Goal: Entertainment & Leisure: Browse casually

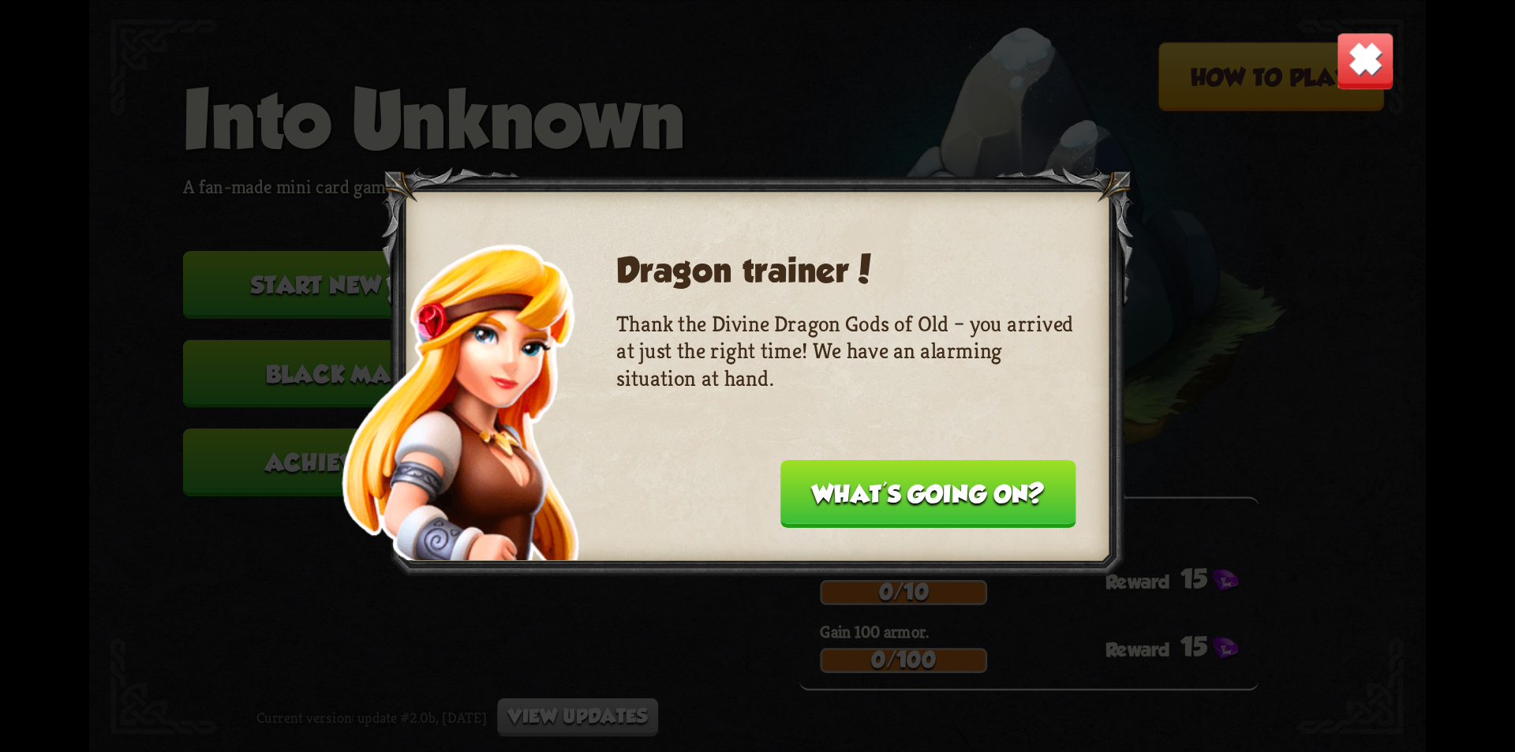
click at [889, 503] on button "What's going on?" at bounding box center [928, 493] width 296 height 68
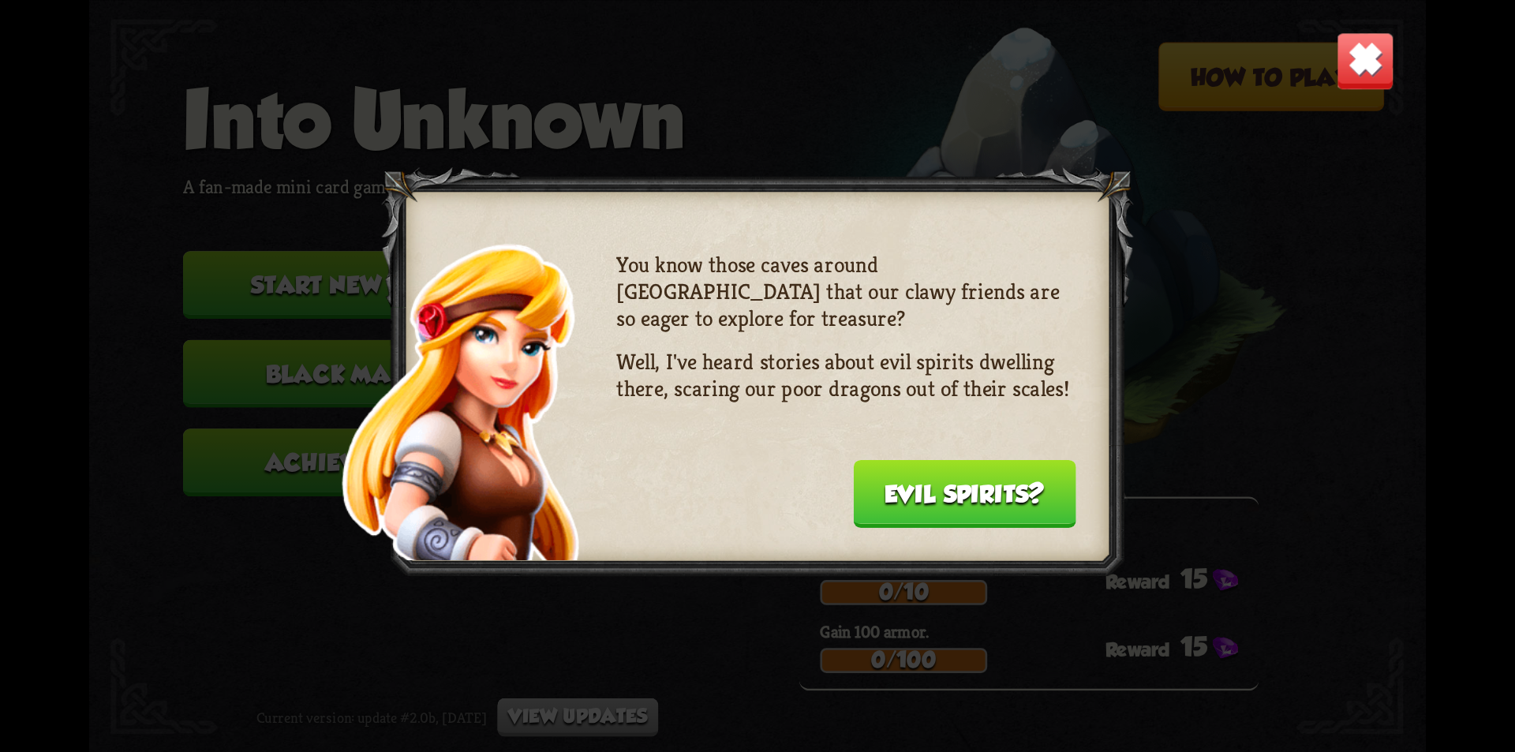
click at [889, 503] on div "You know those caves around [GEOGRAPHIC_DATA] that our clawy friends are so eag…" at bounding box center [845, 386] width 459 height 271
click at [895, 503] on button "Evil spirits?" at bounding box center [964, 493] width 223 height 68
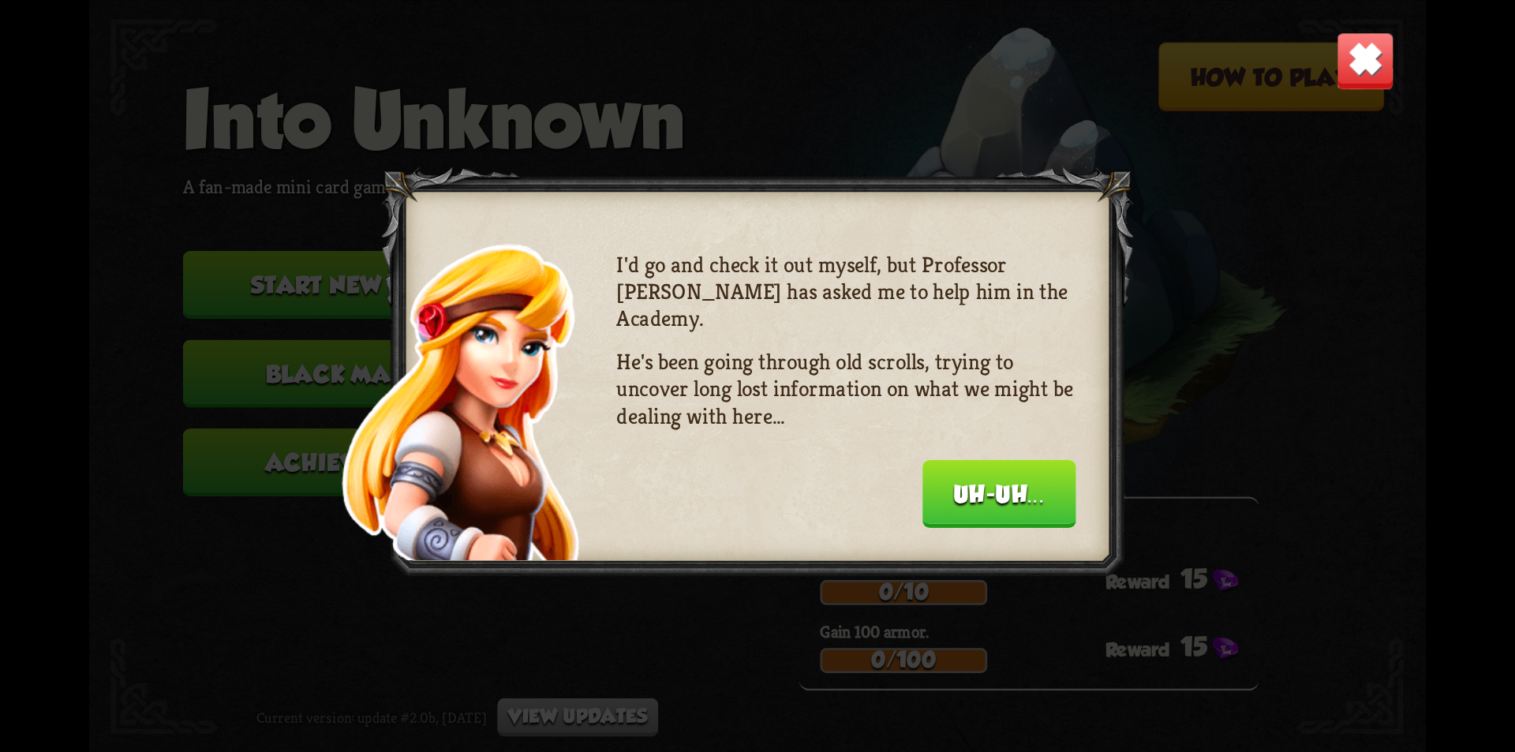
click at [900, 501] on div "I'd go and check it out myself, but Professor [PERSON_NAME] has asked me to hel…" at bounding box center [845, 386] width 459 height 271
click at [1010, 494] on button "Uh-uh..." at bounding box center [999, 493] width 154 height 68
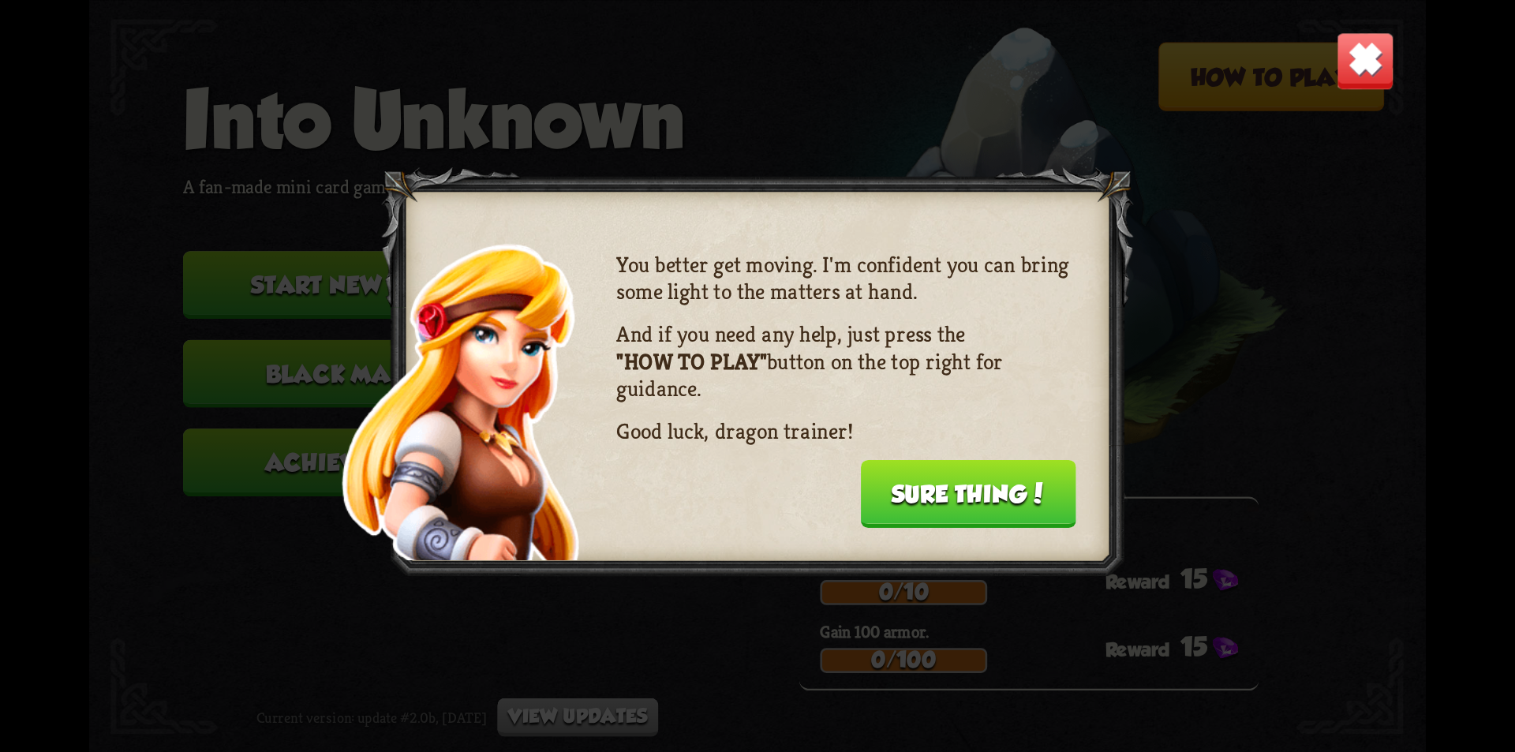
click at [1008, 482] on button "Sure thing!" at bounding box center [967, 493] width 215 height 68
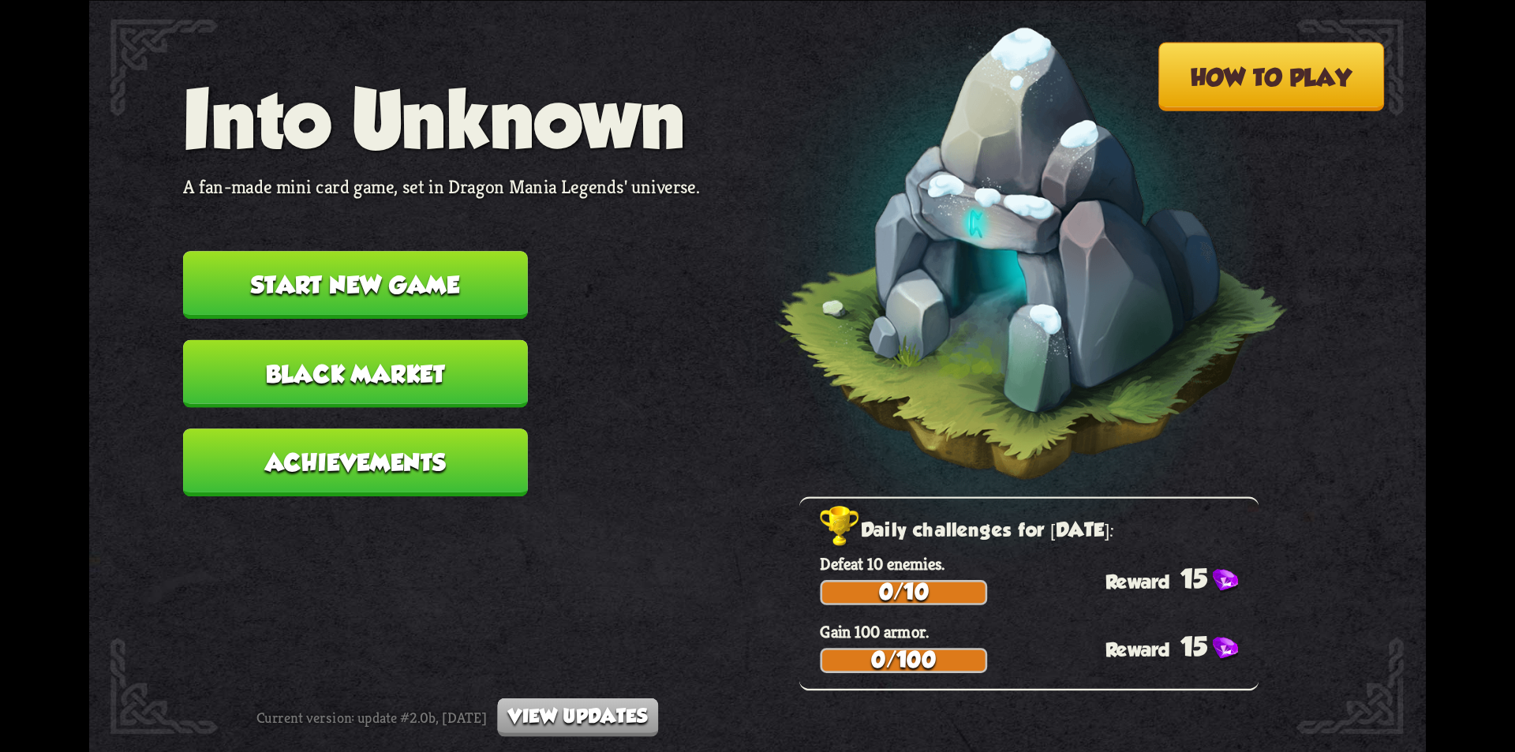
click at [390, 279] on button "Start new game" at bounding box center [355, 285] width 345 height 68
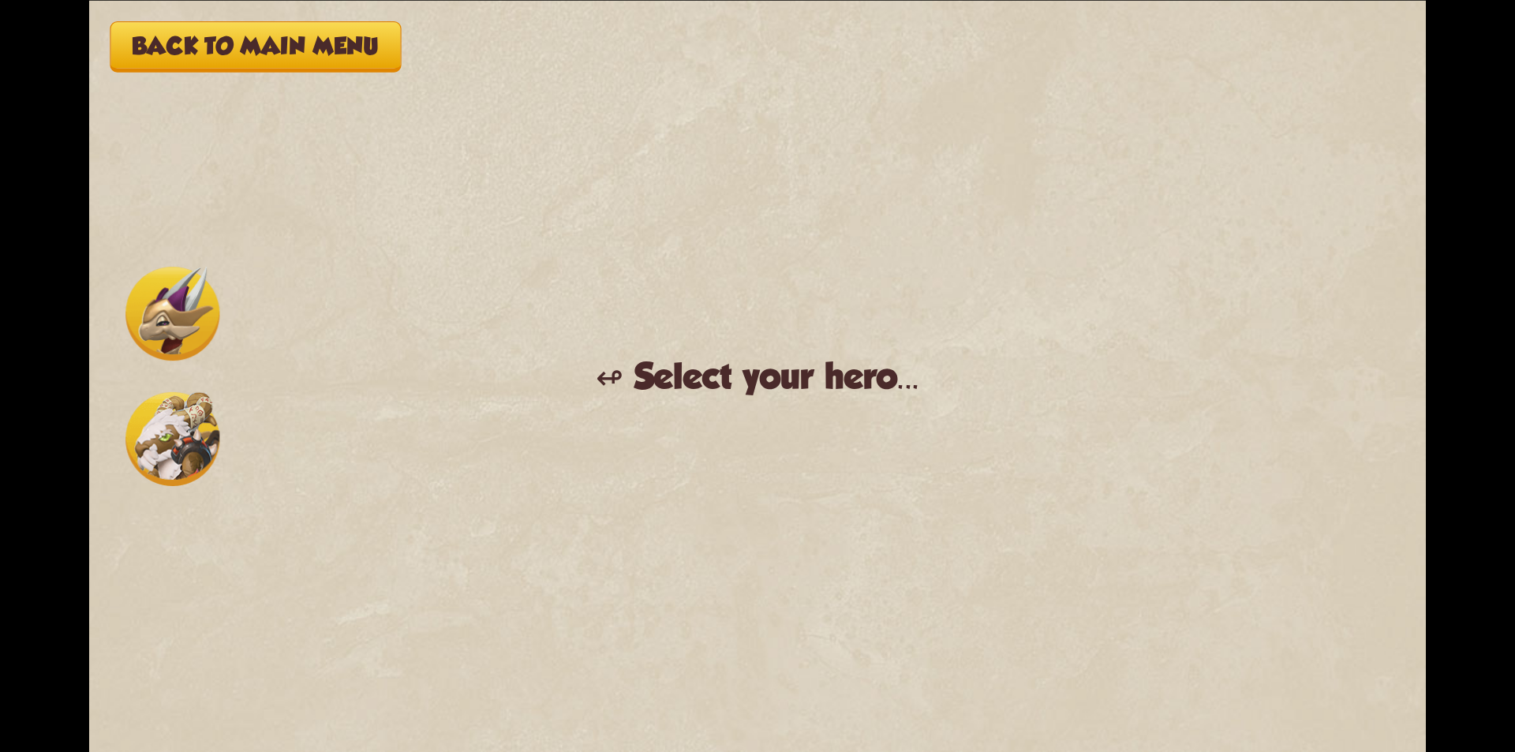
click at [799, 406] on div "Back to main menu ↫ Select your hero... You muster all your courage and set out…" at bounding box center [757, 376] width 1337 height 752
click at [759, 380] on div "↫ Select your hero..." at bounding box center [758, 376] width 324 height 42
click at [137, 337] on img at bounding box center [172, 314] width 94 height 94
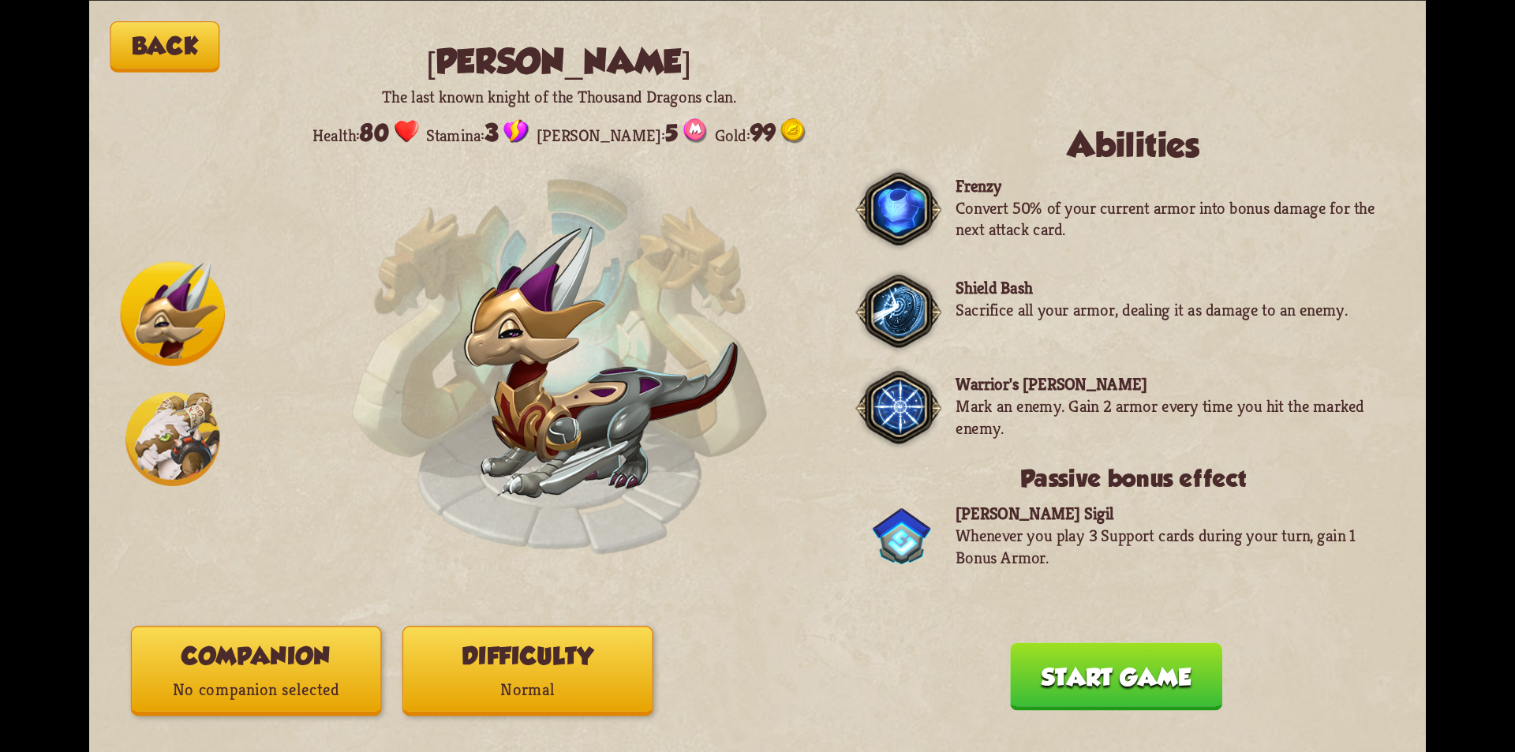
click at [1102, 686] on button "Start game" at bounding box center [1116, 676] width 212 height 68
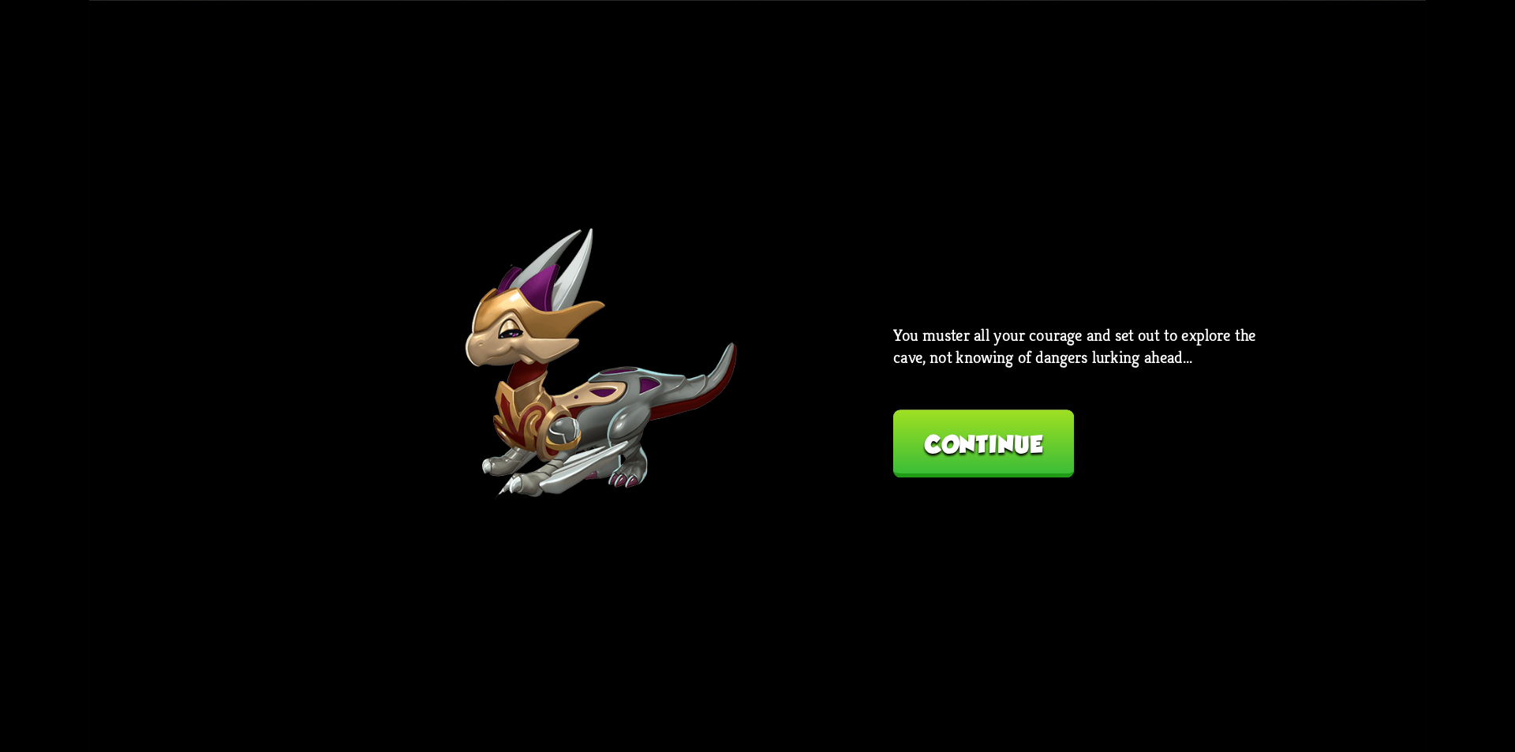
click at [1005, 598] on div "Back [PERSON_NAME] The last known knight of the Thousand Dragons clan. Health: …" at bounding box center [757, 376] width 1337 height 752
click at [996, 462] on button "Continue" at bounding box center [983, 444] width 181 height 68
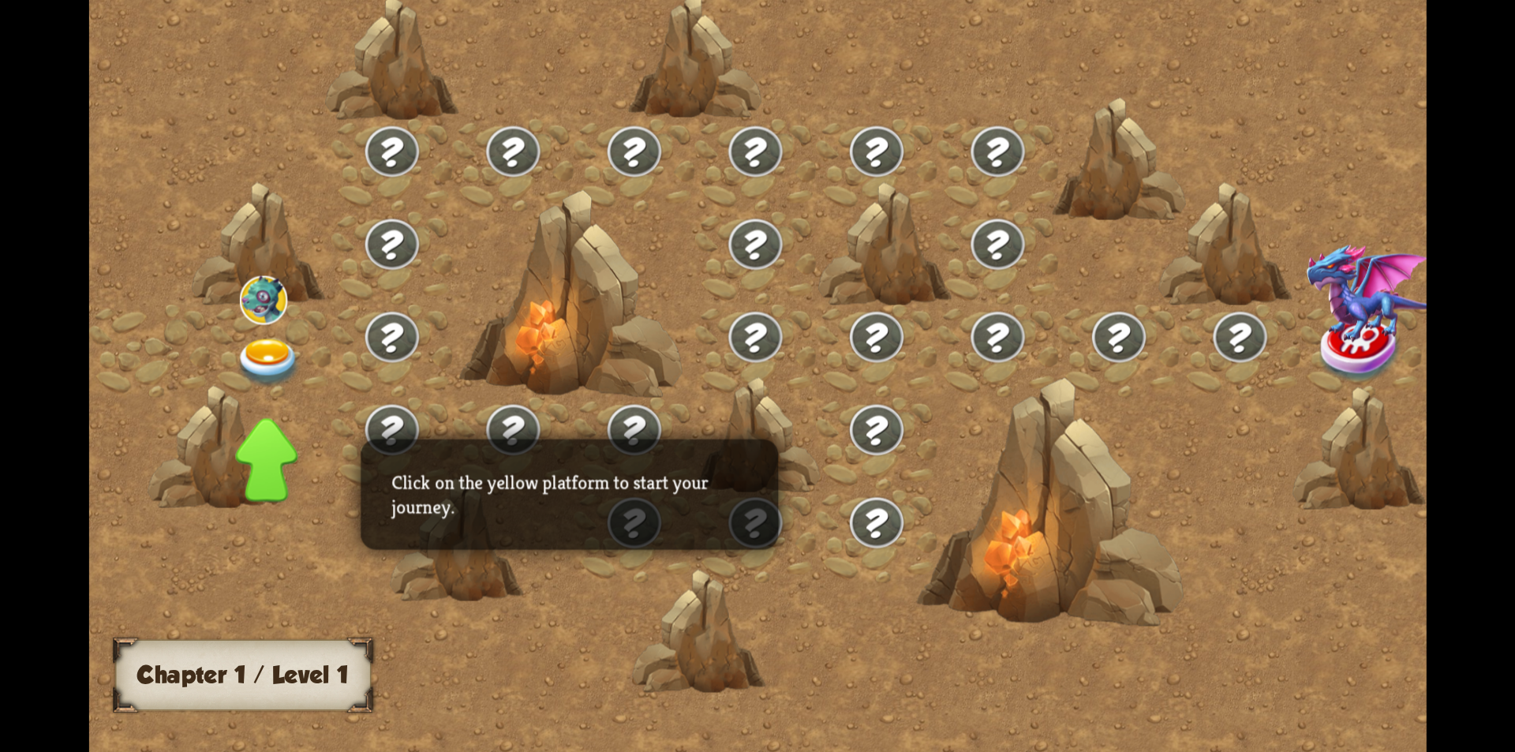
drag, startPoint x: 758, startPoint y: 396, endPoint x: 840, endPoint y: 361, distance: 88.7
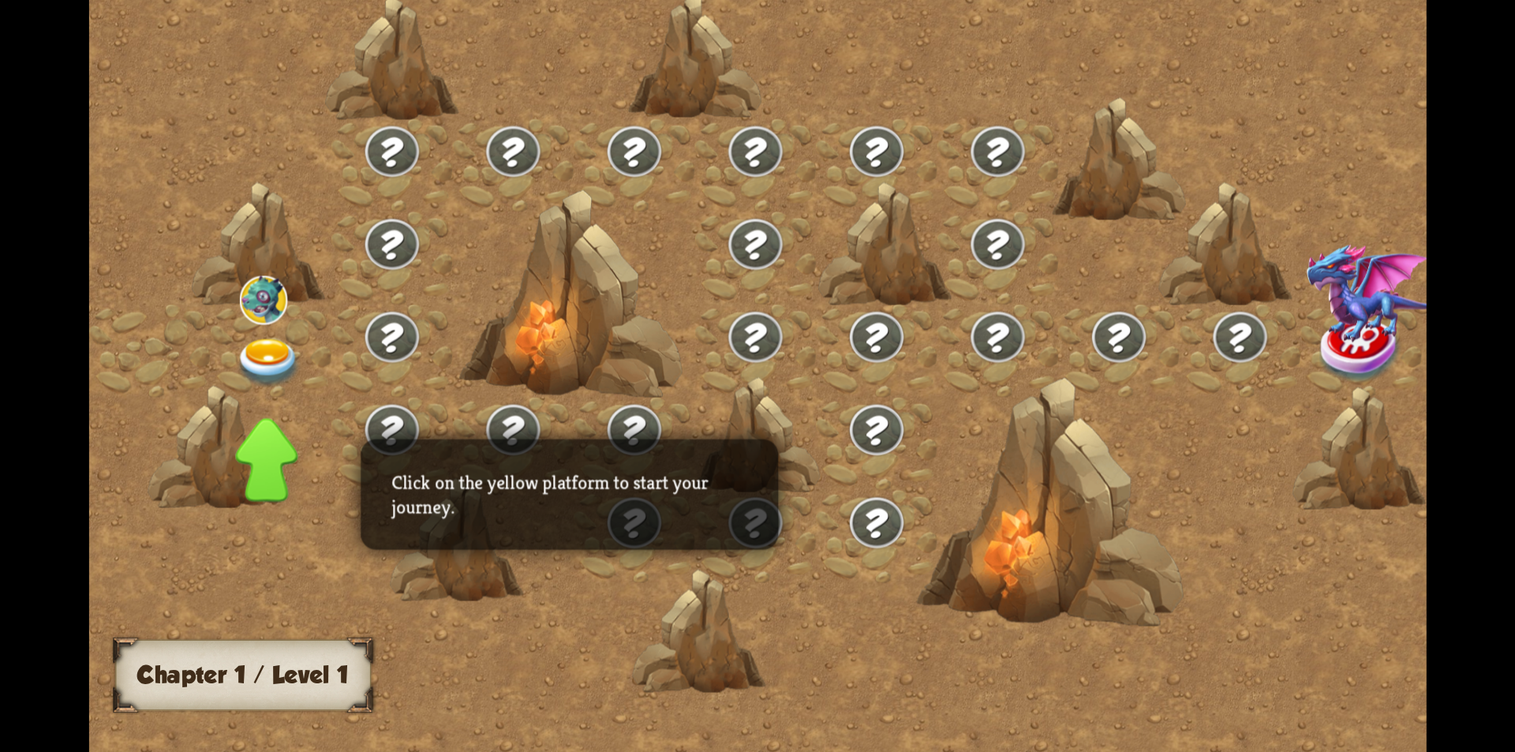
drag, startPoint x: 821, startPoint y: 376, endPoint x: 820, endPoint y: 384, distance: 8.8
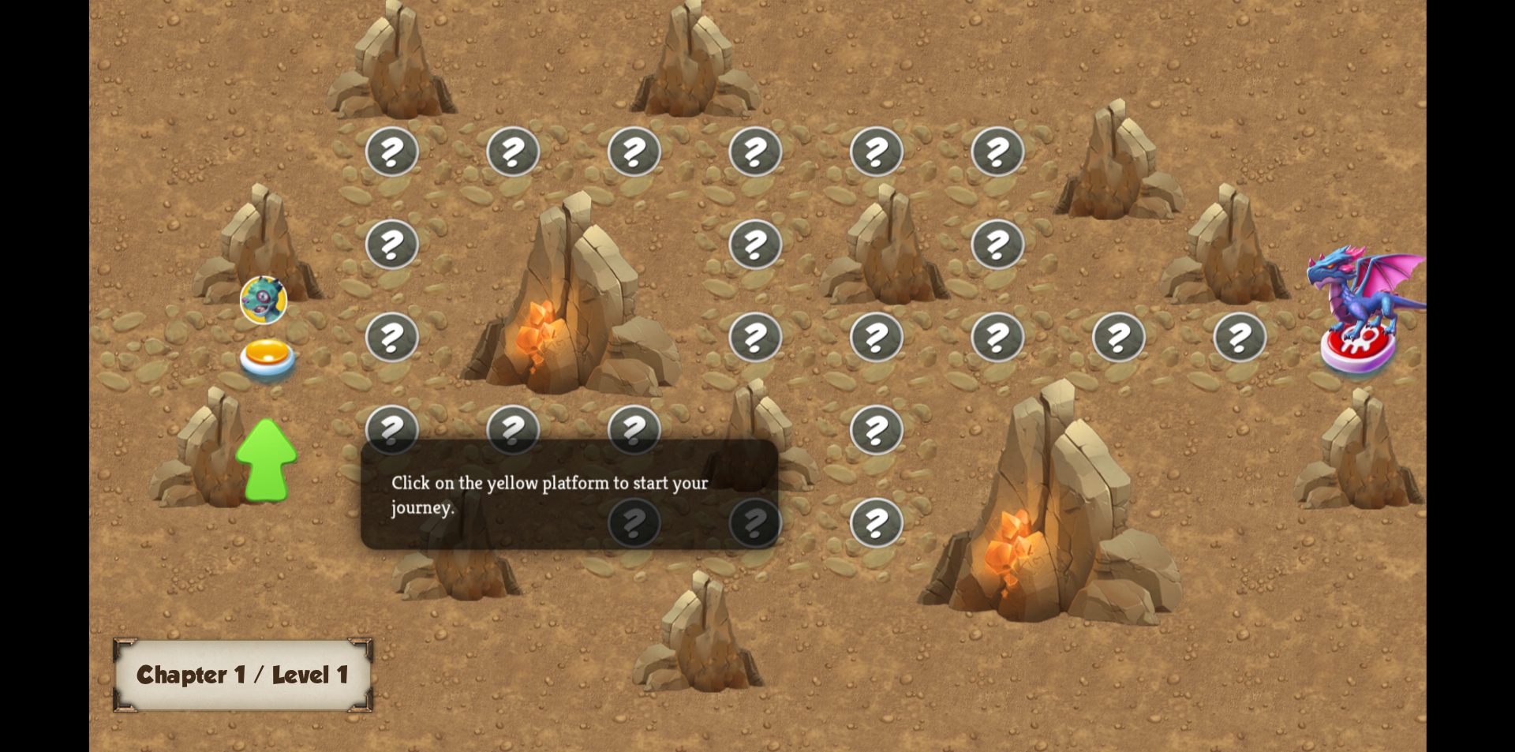
click at [813, 399] on div "Chapter I Click on the yellow platform to start your journey. Chapter 1 / Level…" at bounding box center [757, 376] width 1337 height 752
click at [794, 399] on div at bounding box center [916, 388] width 1655 height 781
click at [1210, 344] on img at bounding box center [1239, 336] width 58 height 55
click at [1180, 343] on div at bounding box center [1241, 350] width 122 height 93
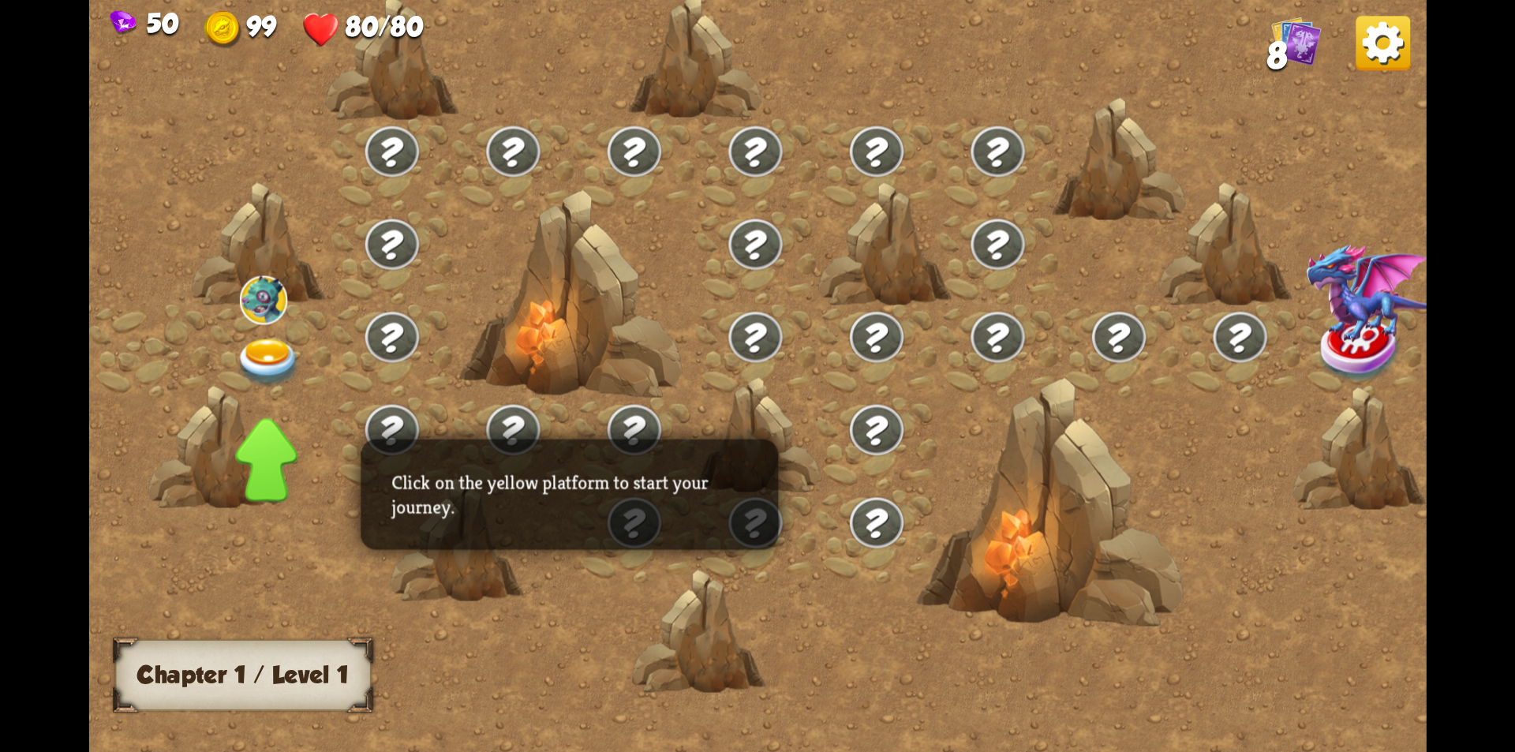
click at [888, 347] on img at bounding box center [876, 336] width 58 height 55
click at [888, 348] on img at bounding box center [876, 336] width 58 height 55
click at [889, 349] on img at bounding box center [876, 336] width 58 height 55
click at [1046, 351] on div at bounding box center [998, 350] width 122 height 93
drag, startPoint x: 1037, startPoint y: 351, endPoint x: 479, endPoint y: 350, distance: 557.9
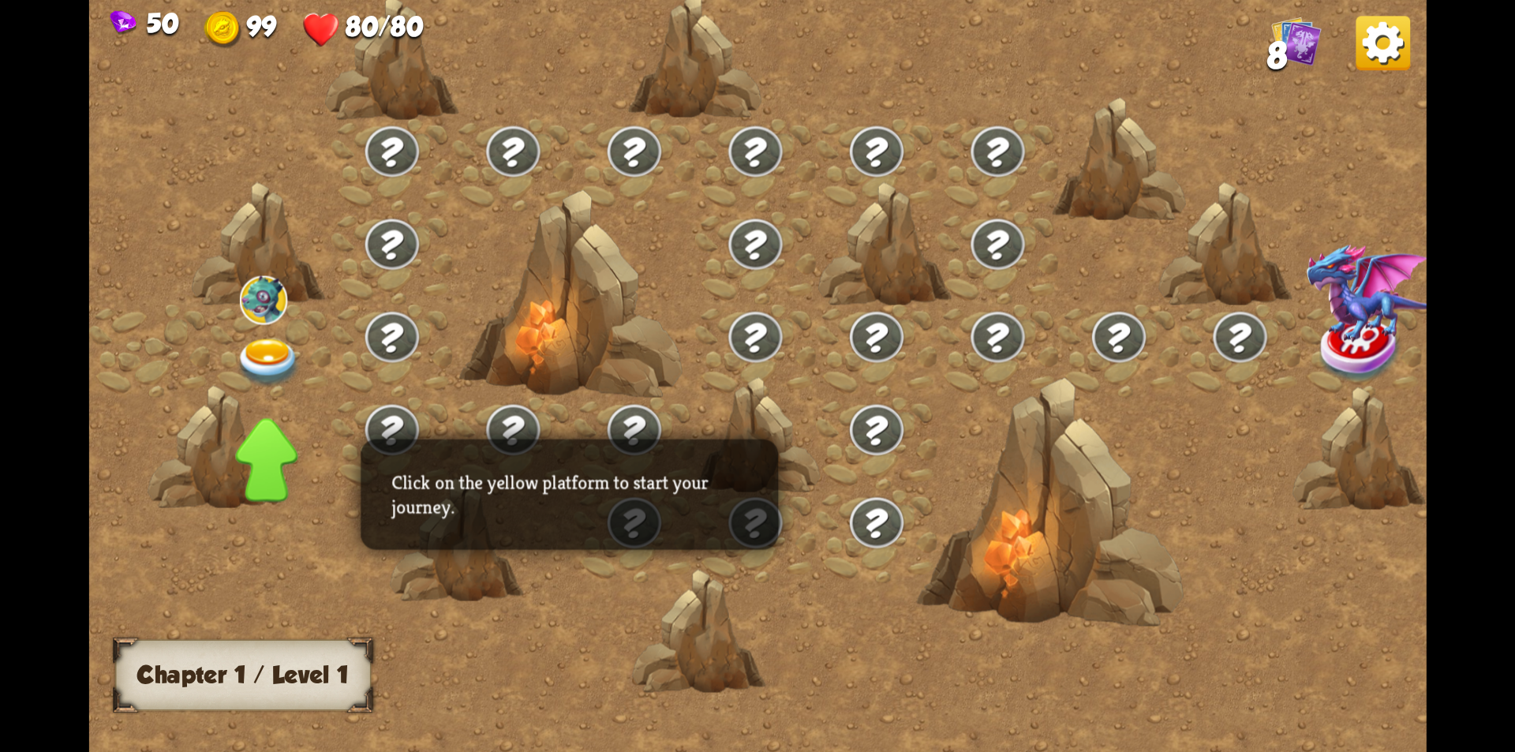
click at [904, 350] on div at bounding box center [916, 388] width 1655 height 781
click at [253, 347] on img at bounding box center [268, 362] width 67 height 49
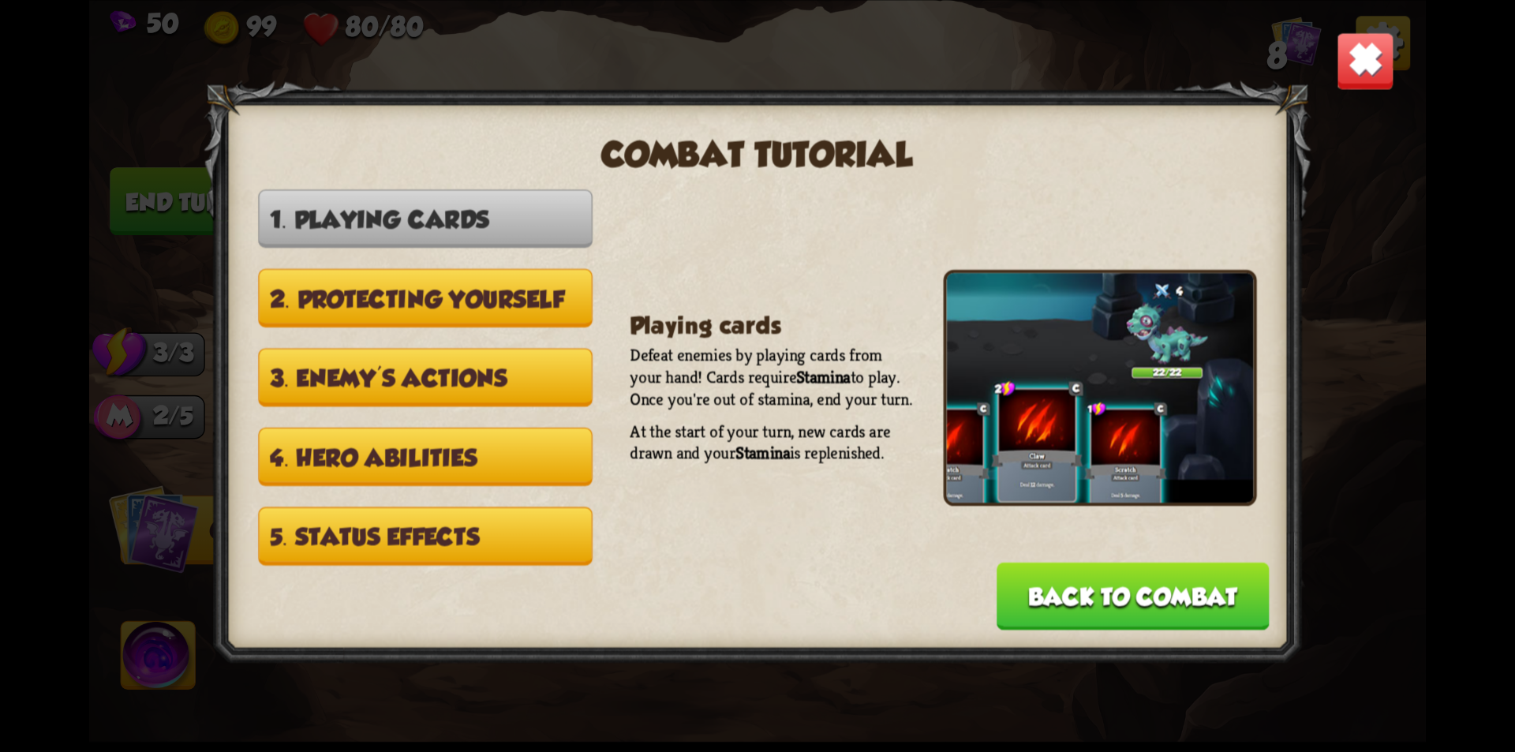
click at [686, 380] on div "Combat tutorial 1. Playing cards 2. Protecting yourself 3. Enemy's actions 4. H…" at bounding box center [757, 376] width 1337 height 752
click at [1363, 71] on img at bounding box center [1365, 61] width 58 height 58
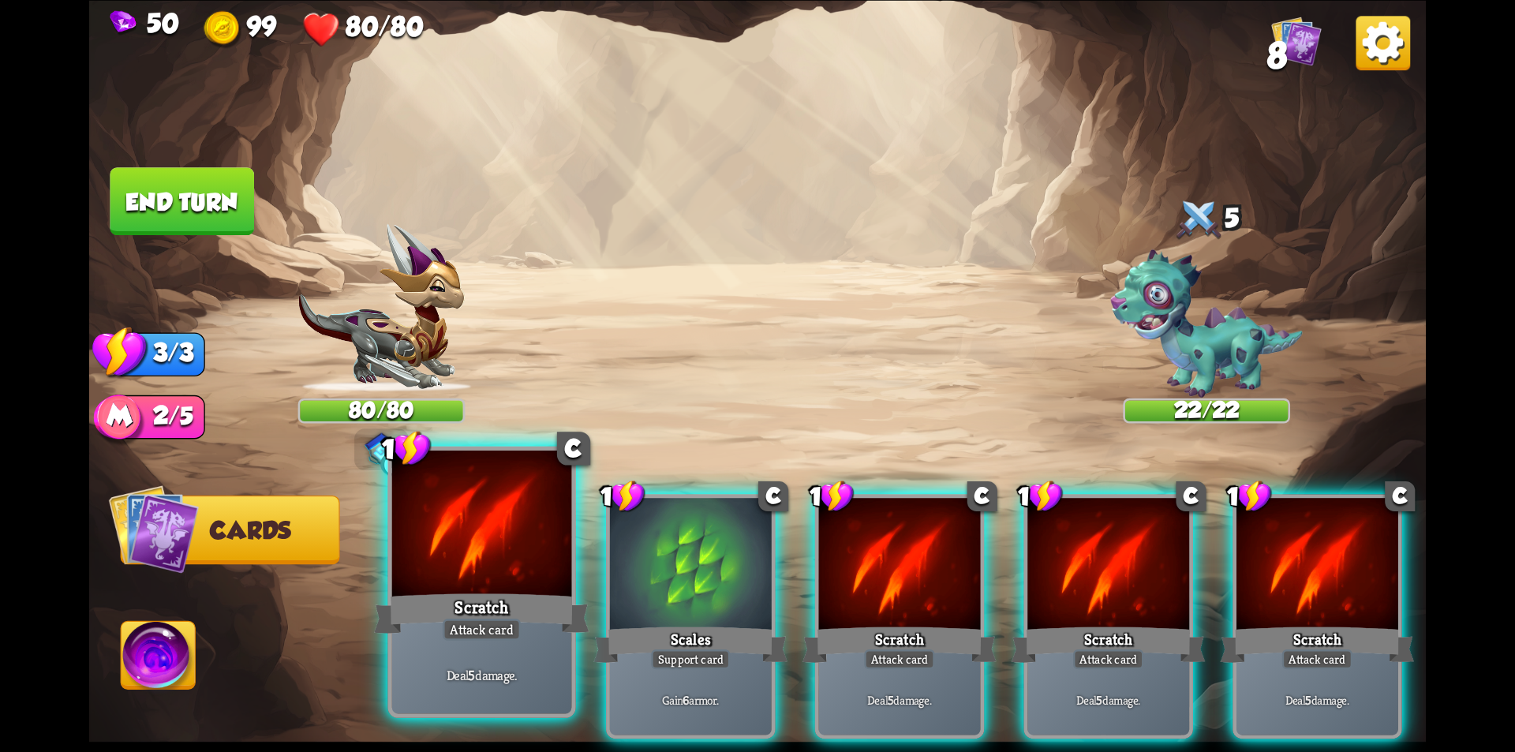
click at [496, 571] on div at bounding box center [482, 525] width 180 height 151
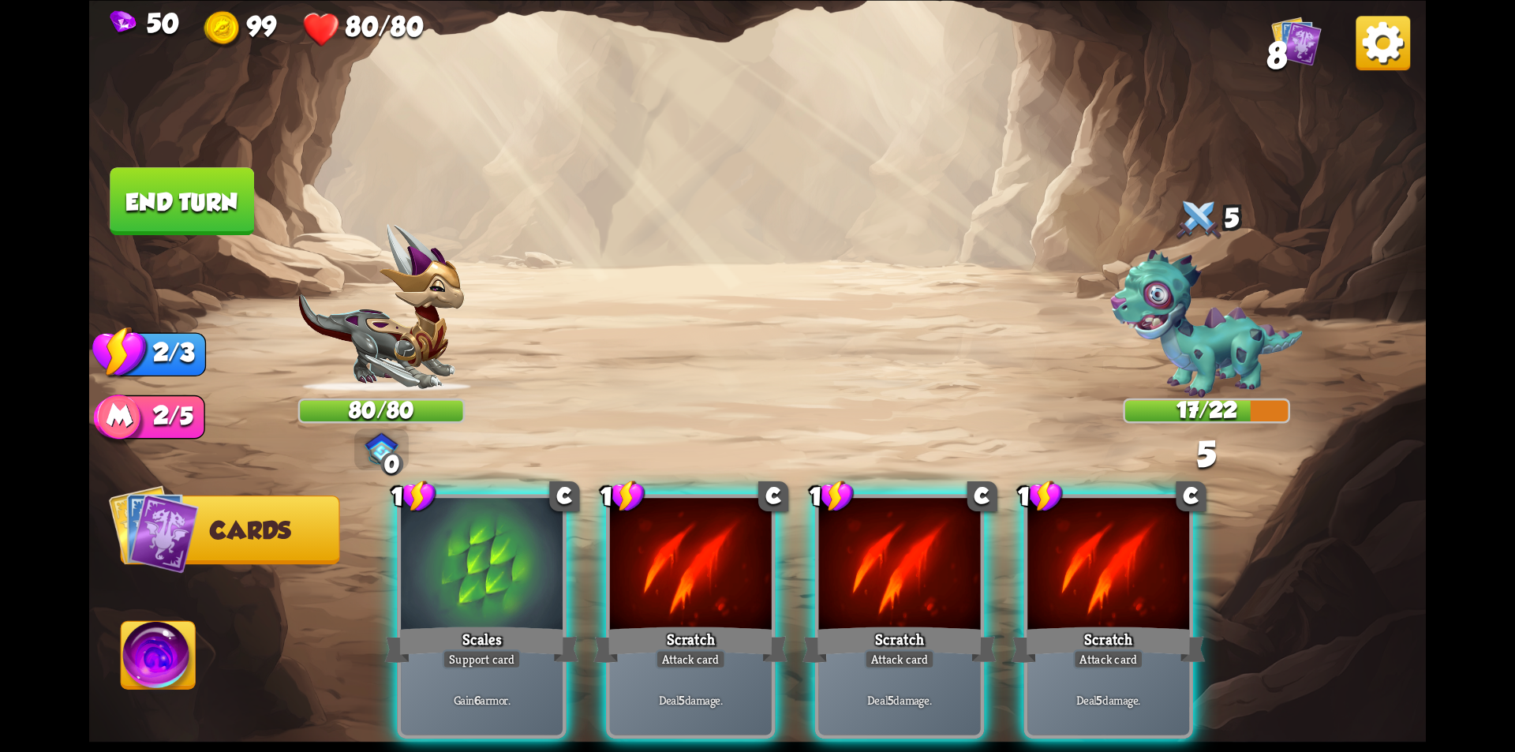
click at [496, 571] on div at bounding box center [482, 566] width 162 height 137
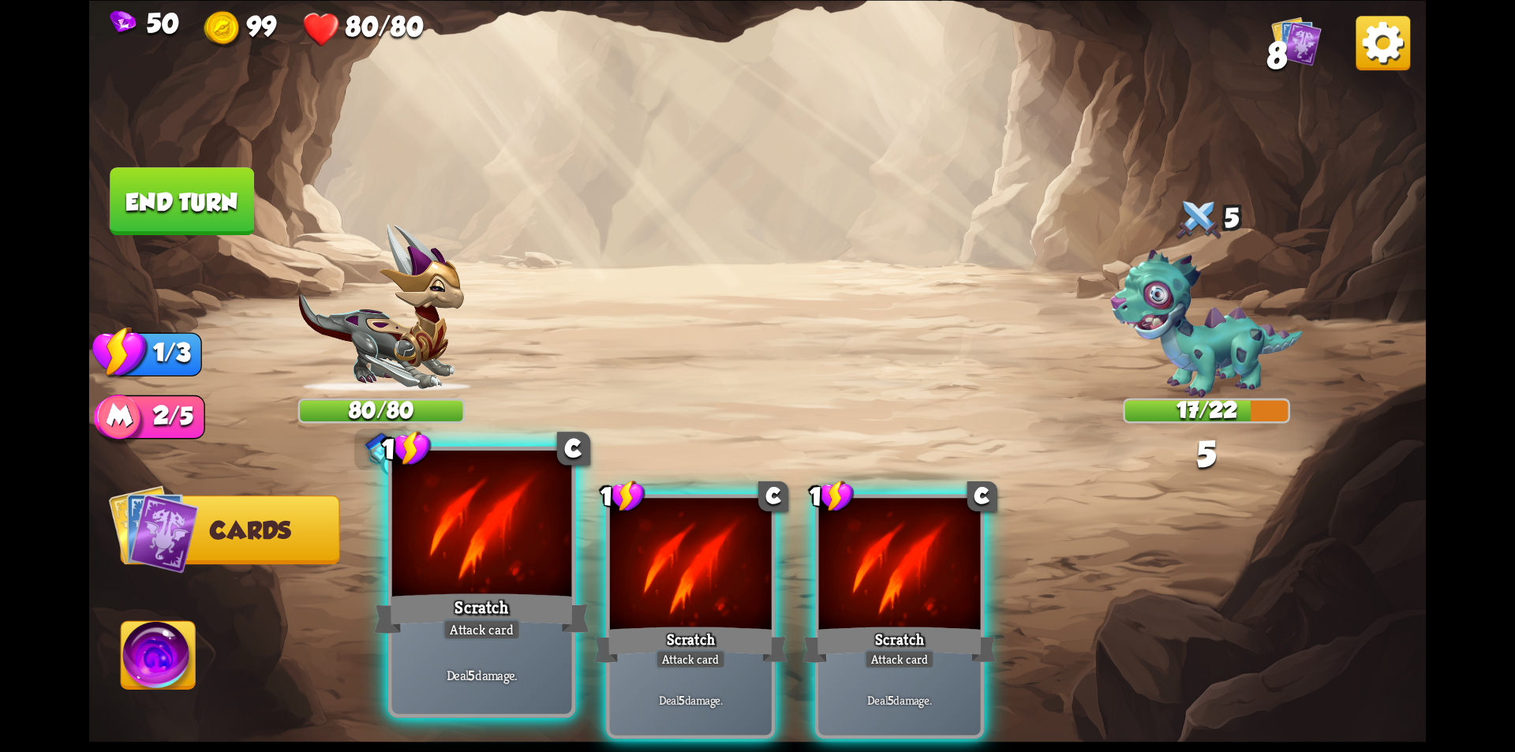
click at [517, 568] on div at bounding box center [482, 525] width 180 height 151
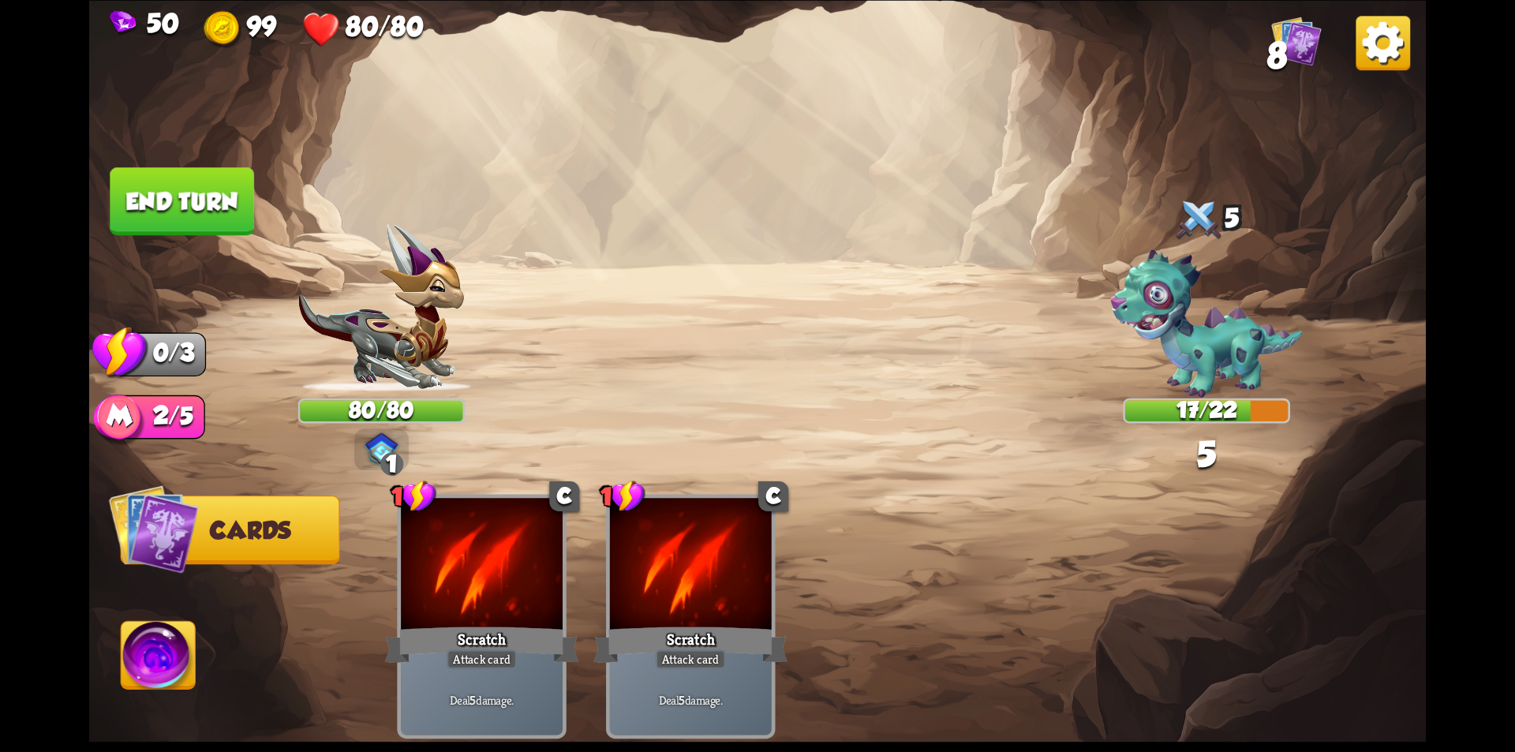
click at [517, 568] on div at bounding box center [482, 566] width 162 height 137
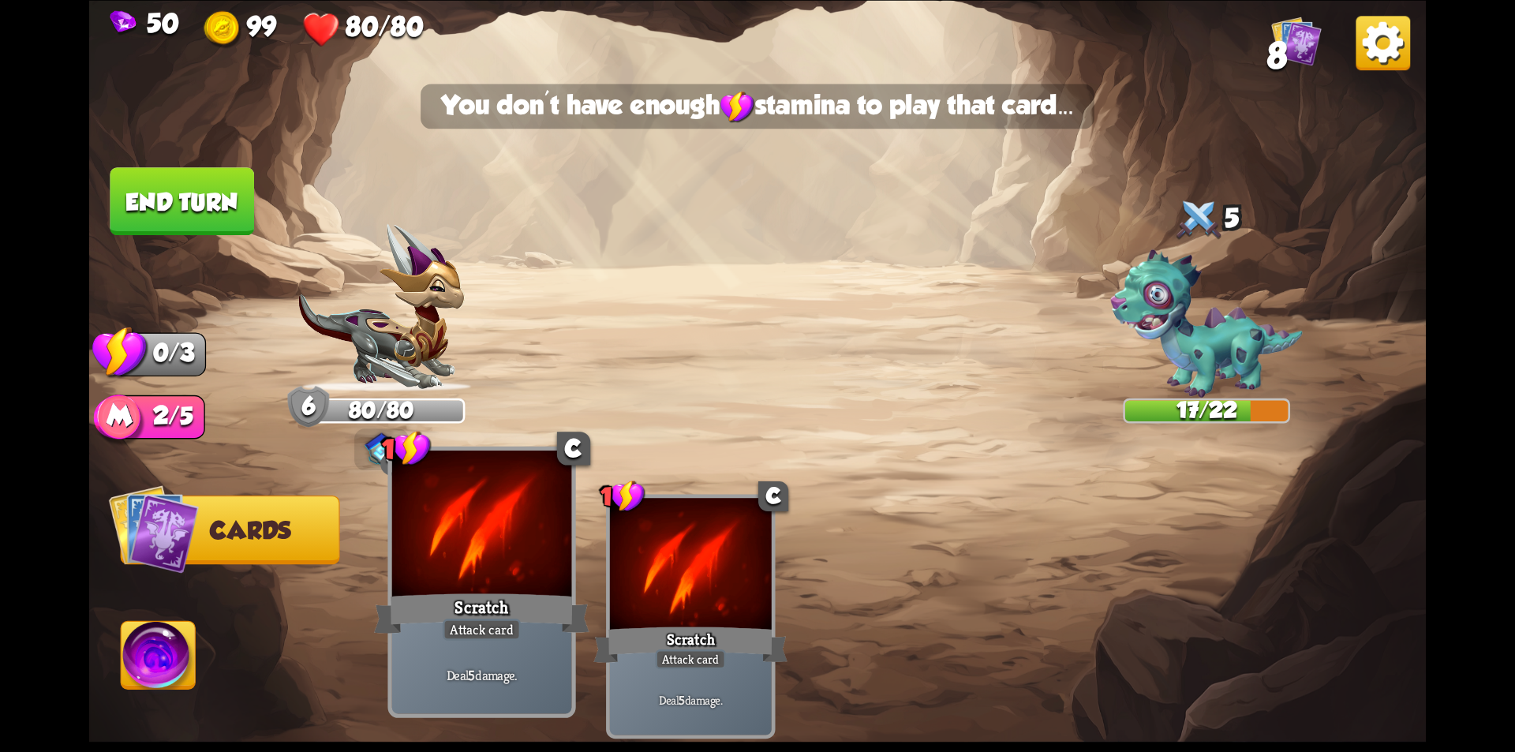
click at [511, 568] on div at bounding box center [482, 525] width 180 height 151
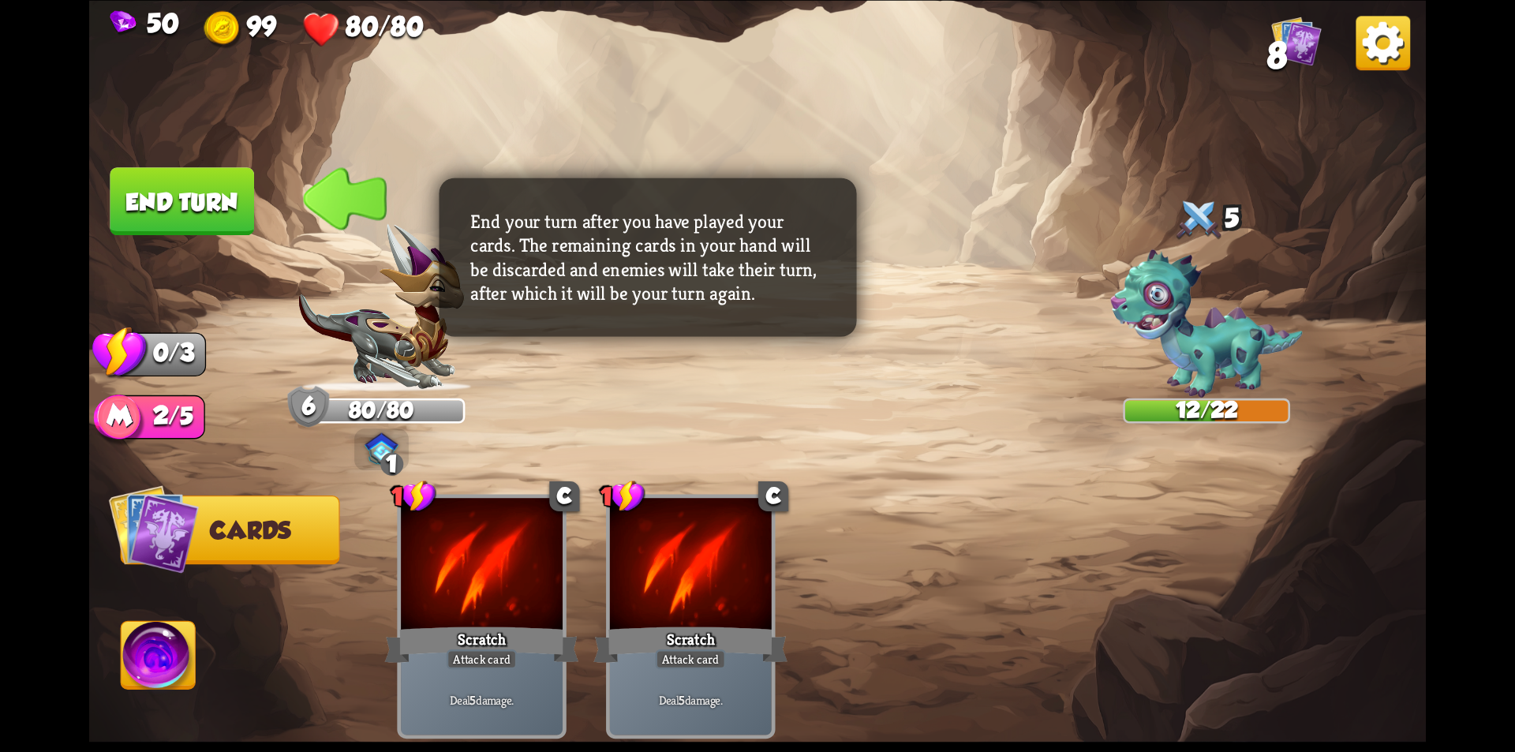
click at [209, 191] on button "End turn" at bounding box center [182, 201] width 144 height 68
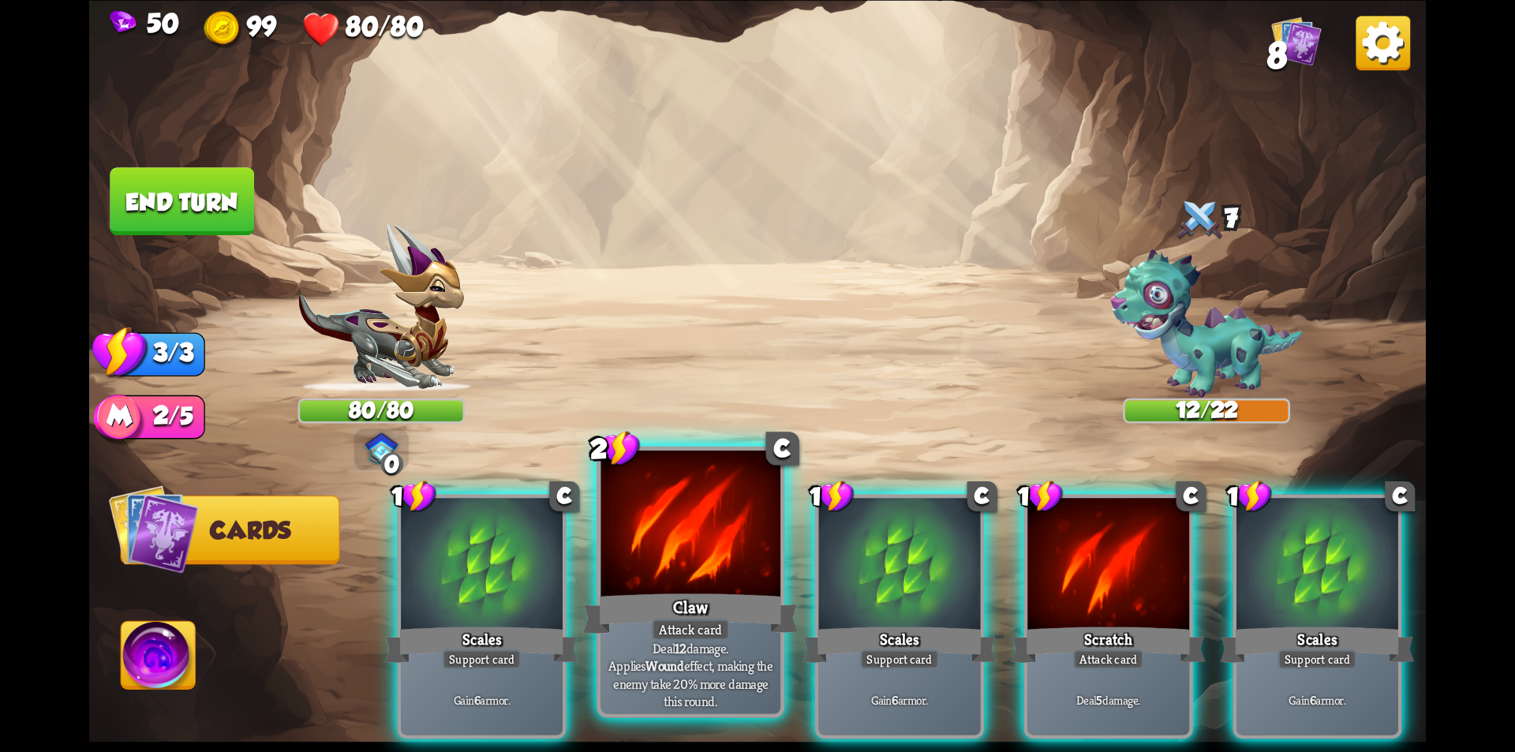
drag, startPoint x: 499, startPoint y: 584, endPoint x: 539, endPoint y: 580, distance: 39.6
click at [499, 583] on div at bounding box center [482, 566] width 162 height 137
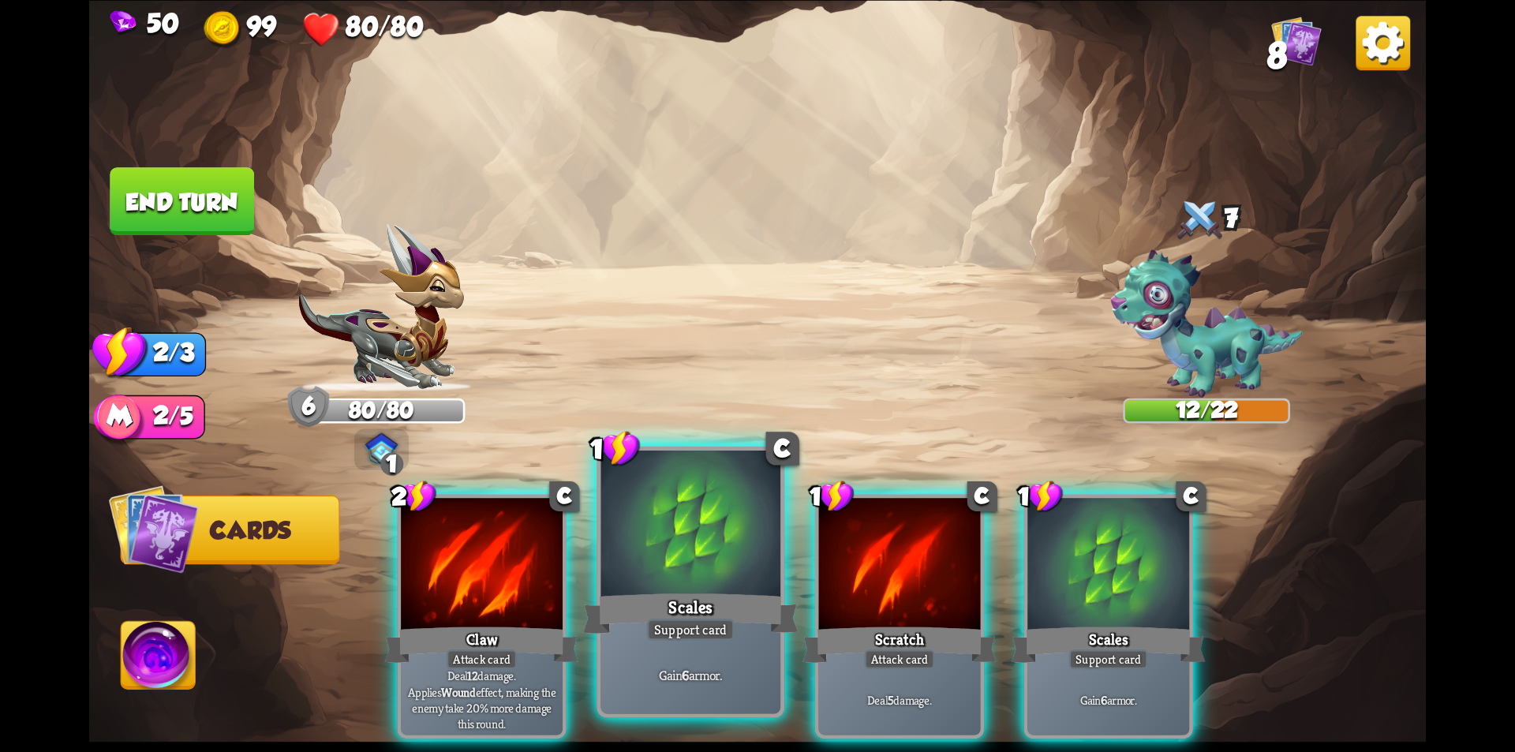
drag, startPoint x: 511, startPoint y: 575, endPoint x: 528, endPoint y: 578, distance: 17.5
click at [510, 576] on div at bounding box center [482, 566] width 162 height 137
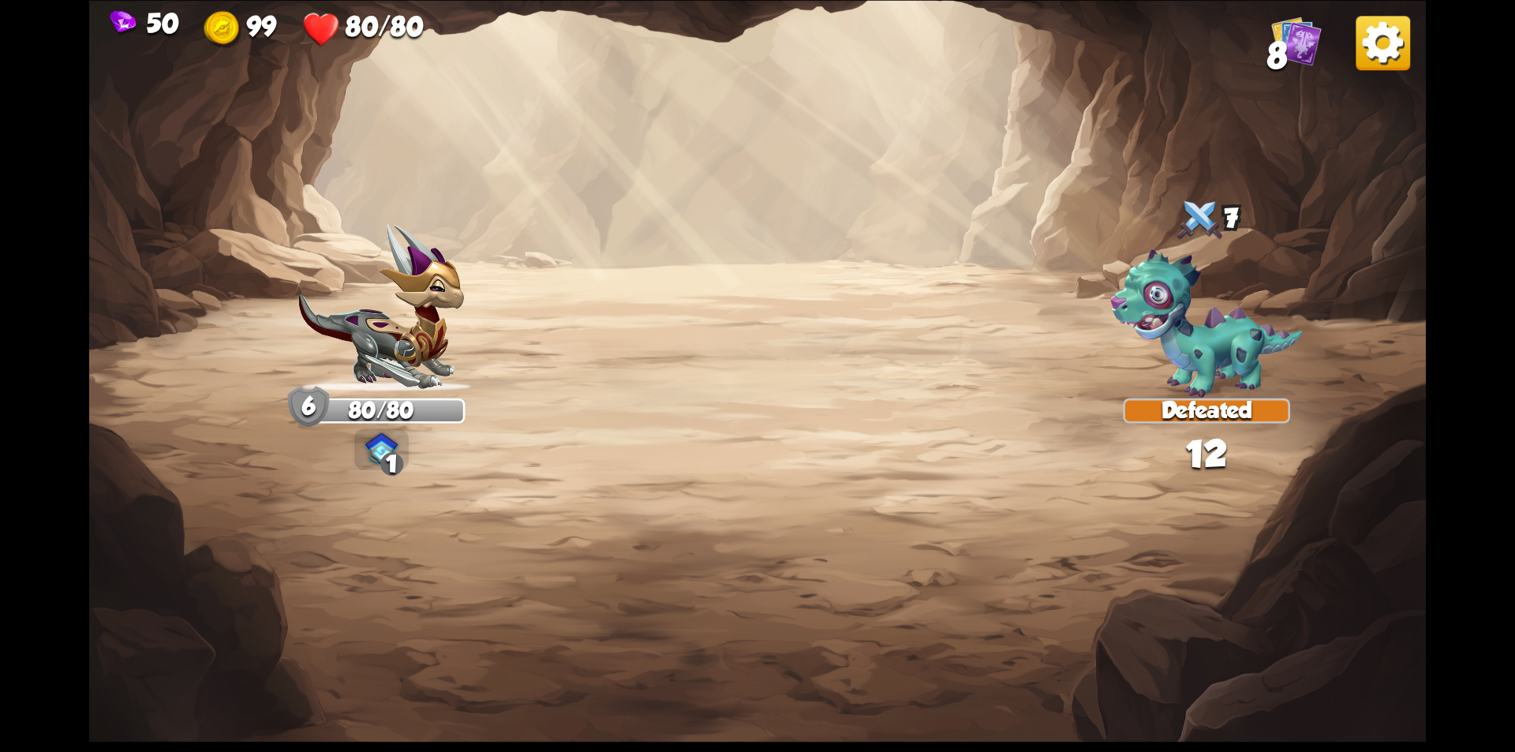
click at [672, 587] on div "Select an enemy to attack... You don't have enough stamina to play that card...…" at bounding box center [757, 376] width 1337 height 752
